Goal: Information Seeking & Learning: Understand process/instructions

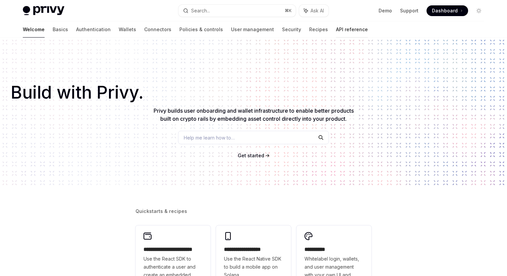
click at [336, 28] on link "API reference" at bounding box center [352, 29] width 32 height 16
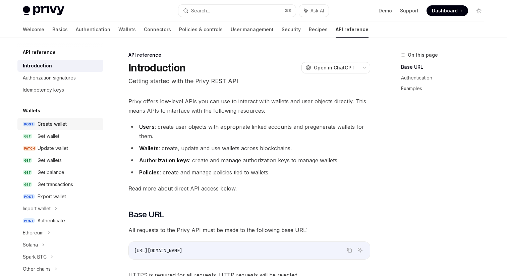
click at [59, 126] on div "Create wallet" at bounding box center [52, 124] width 29 height 8
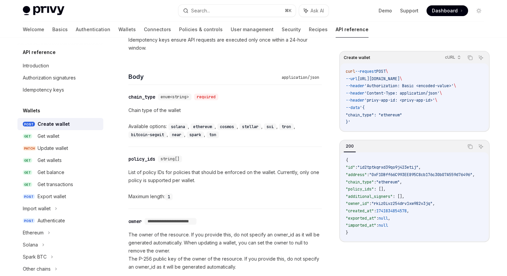
scroll to position [327, 0]
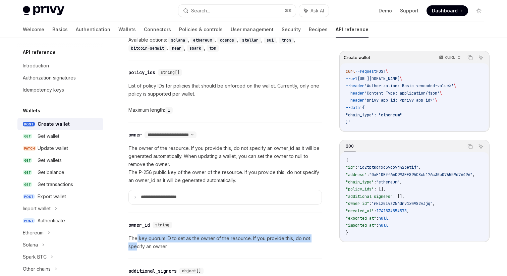
drag, startPoint x: 136, startPoint y: 237, endPoint x: 136, endPoint y: 245, distance: 8.4
click at [136, 245] on p "The key quorum ID to set as the owner of the resource. If you provide this, do …" at bounding box center [224, 242] width 193 height 16
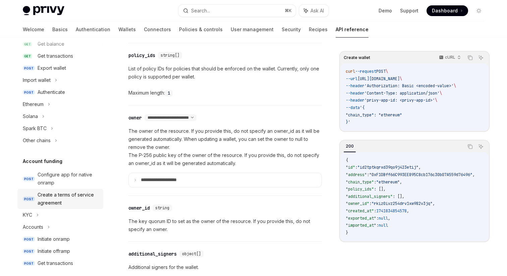
scroll to position [135, 0]
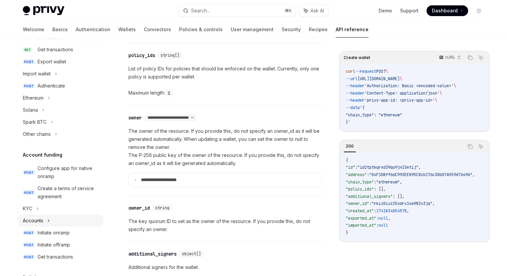
click at [45, 219] on div "Accounts" at bounding box center [60, 221] width 86 height 12
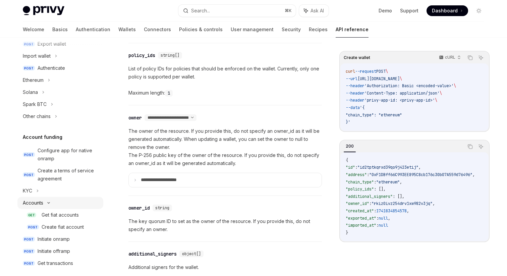
scroll to position [155, 0]
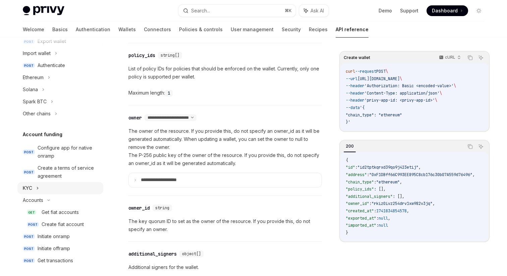
click at [36, 189] on div "KYC" at bounding box center [60, 188] width 86 height 12
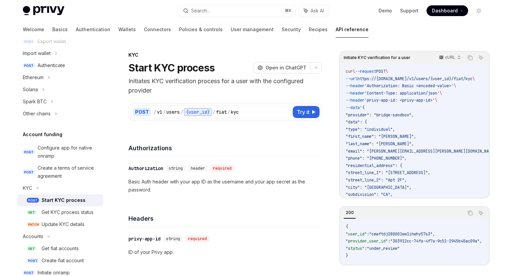
click at [55, 201] on div "Start KYC process" at bounding box center [64, 200] width 44 height 8
click at [62, 211] on div "Get KYC process status" at bounding box center [68, 212] width 52 height 8
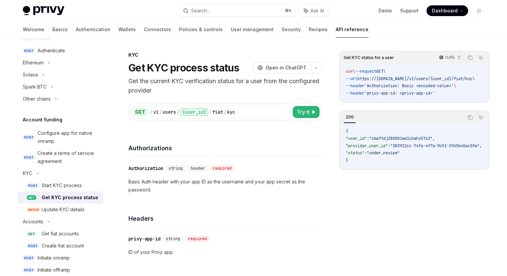
scroll to position [175, 0]
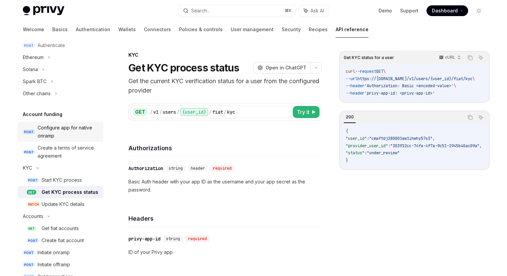
click at [58, 133] on div "Configure app for native onramp" at bounding box center [69, 132] width 62 height 16
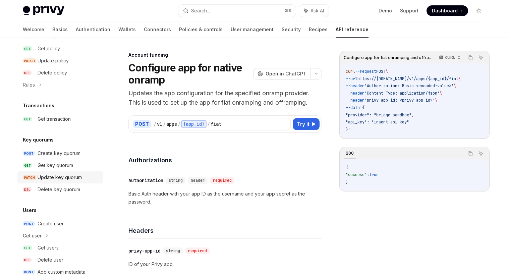
scroll to position [453, 0]
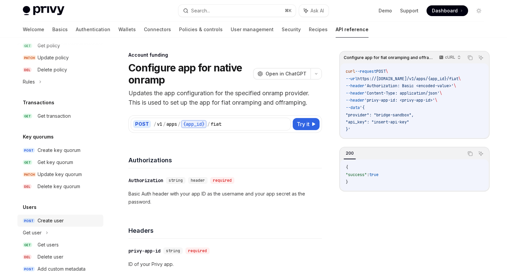
click at [53, 218] on div "Create user" at bounding box center [51, 221] width 26 height 8
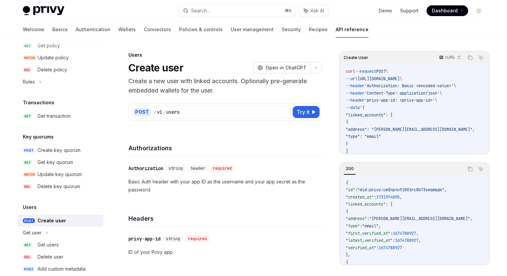
type textarea "*"
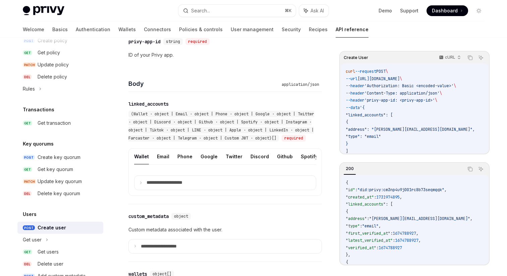
scroll to position [438, 0]
